Goal: Task Accomplishment & Management: Complete application form

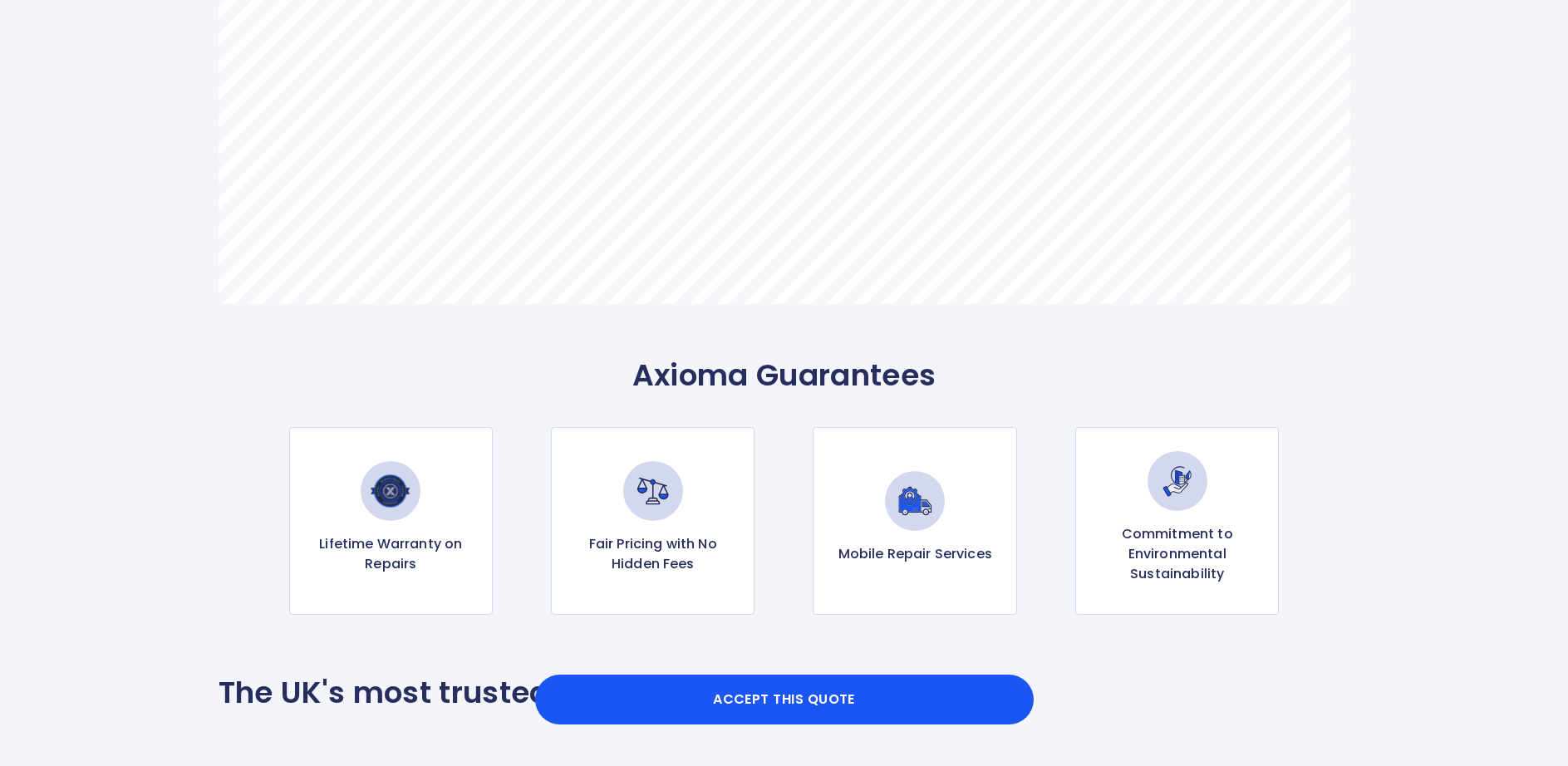
scroll to position [1828, 0]
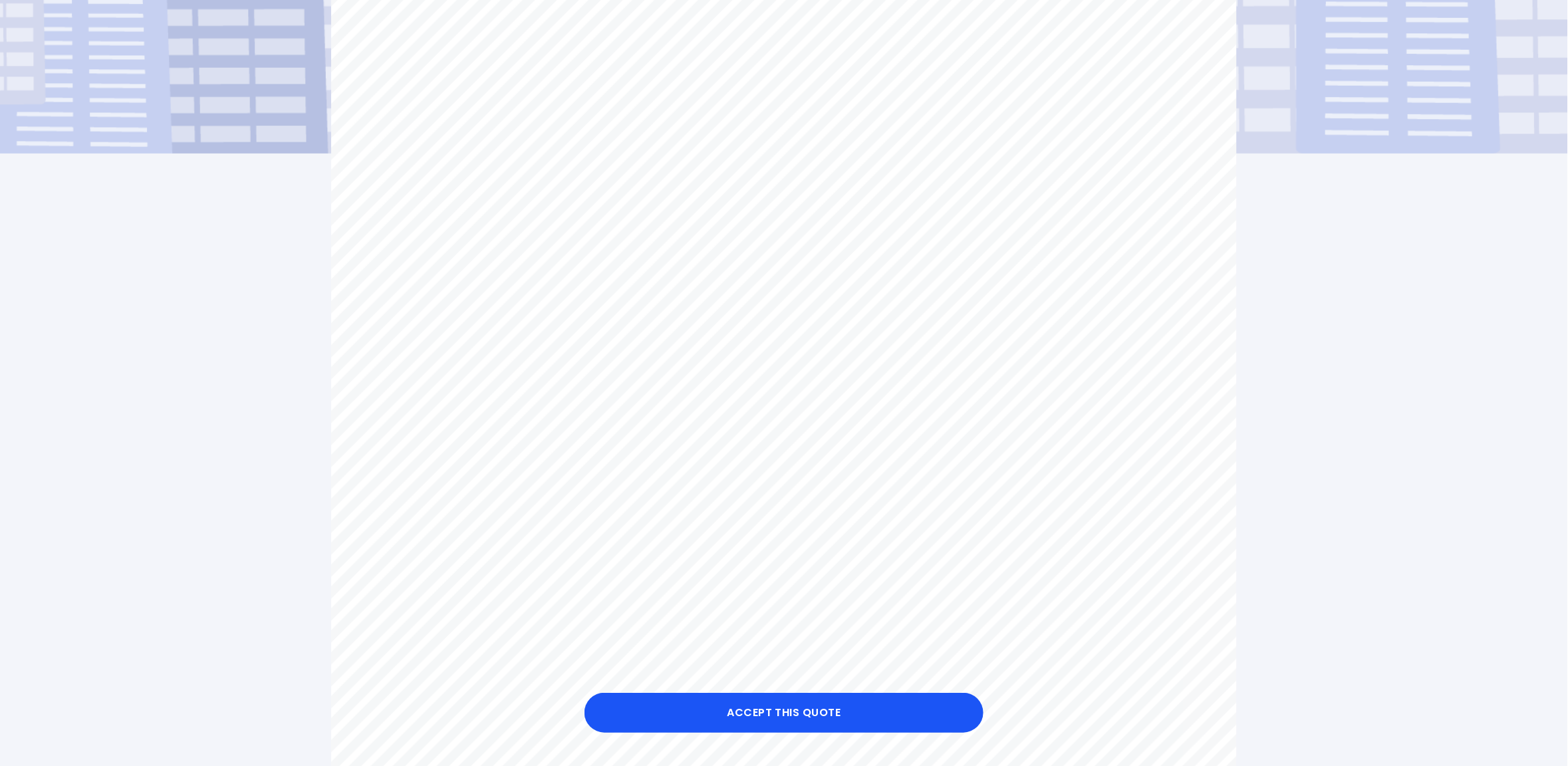
scroll to position [300, 0]
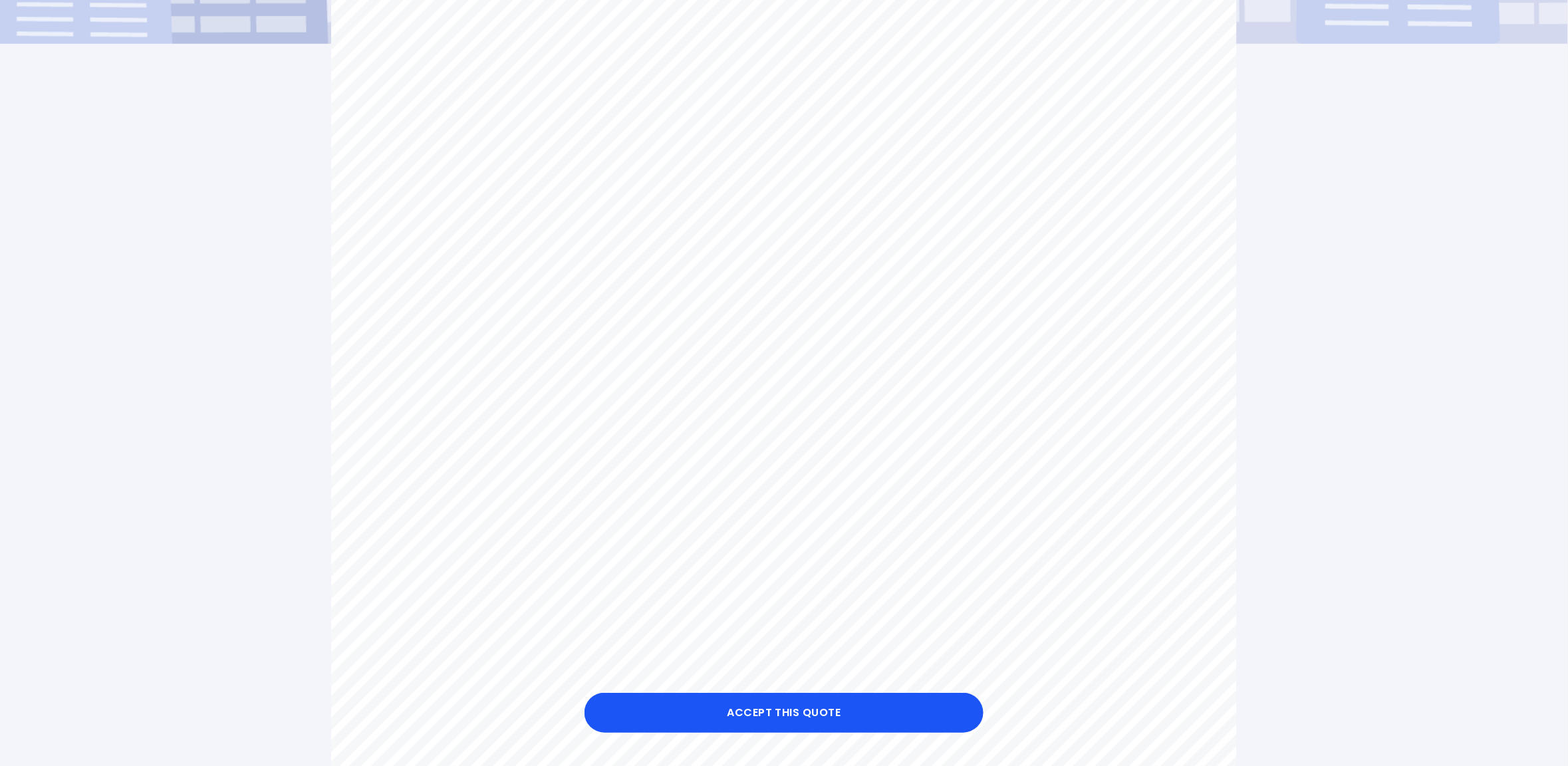
scroll to position [582, 0]
